Goal: Task Accomplishment & Management: Manage account settings

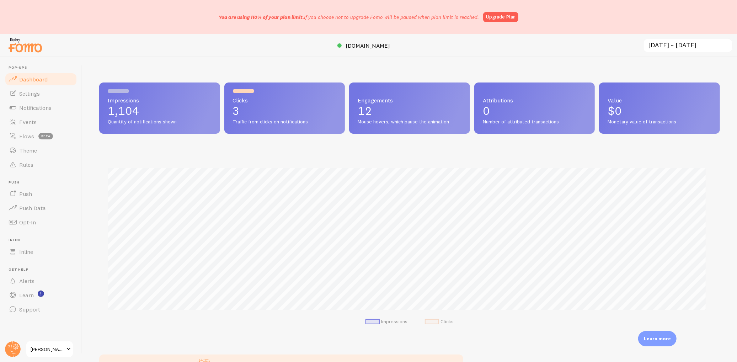
scroll to position [355513, 355085]
click at [37, 82] on span "Dashboard" at bounding box center [33, 79] width 28 height 7
click at [45, 107] on span "Notifications" at bounding box center [35, 107] width 32 height 7
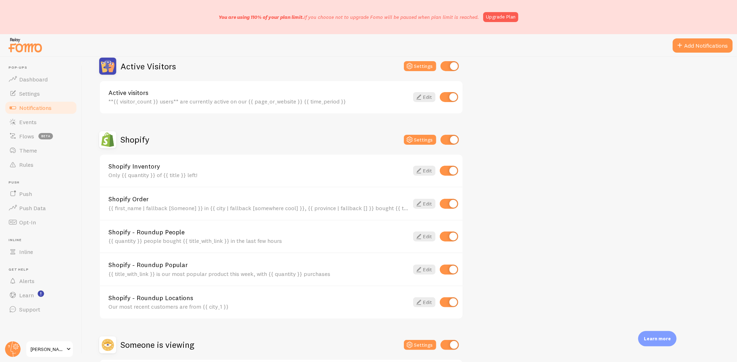
scroll to position [240, 0]
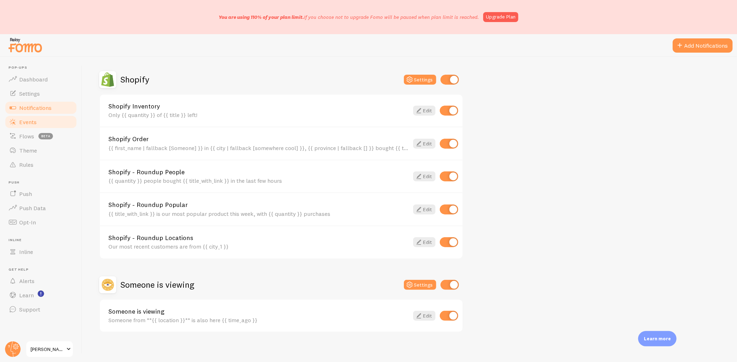
click at [40, 123] on link "Events" at bounding box center [40, 122] width 73 height 14
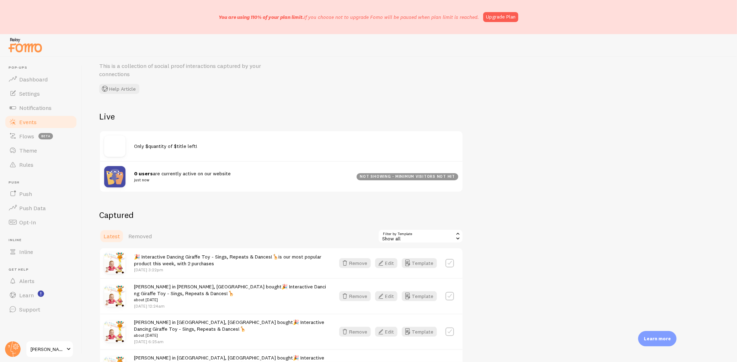
scroll to position [86, 0]
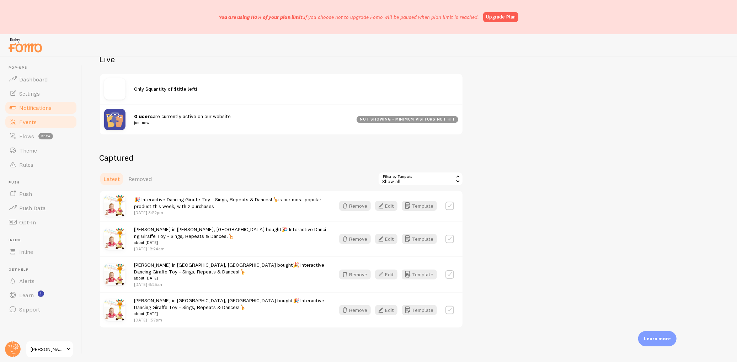
click at [39, 104] on span "Notifications" at bounding box center [35, 107] width 32 height 7
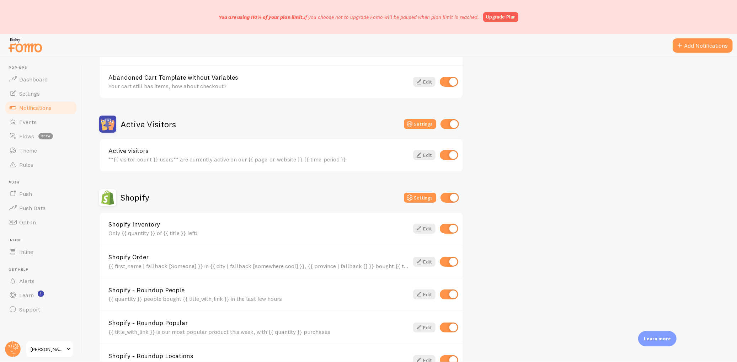
scroll to position [240, 0]
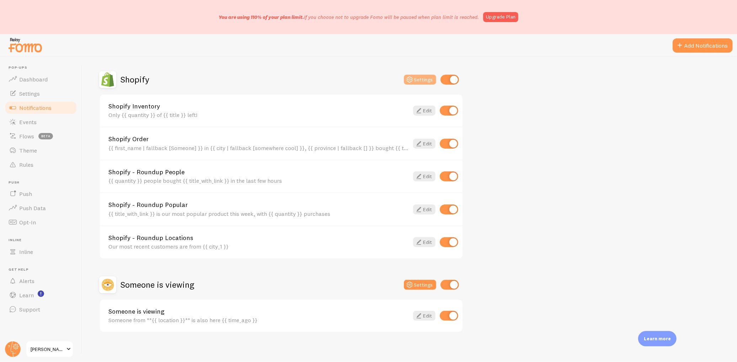
click at [411, 78] on icon at bounding box center [409, 79] width 9 height 9
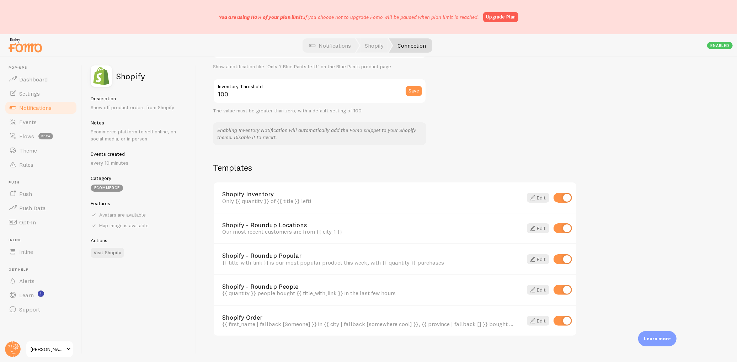
scroll to position [414, 0]
click at [48, 346] on span "[PERSON_NAME] TOYS" at bounding box center [48, 349] width 34 height 9
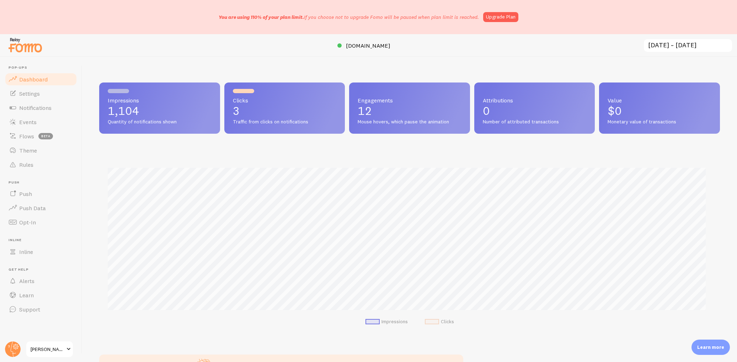
click at [395, 3] on div "You are using 110% of your plan limit. If you choose not to upgrade Fomo will b…" at bounding box center [368, 17] width 737 height 34
click at [397, 6] on div "You are using 110% of your plan limit. If you choose not to upgrade Fomo will b…" at bounding box center [368, 17] width 737 height 34
